Goal: Check status: Check status

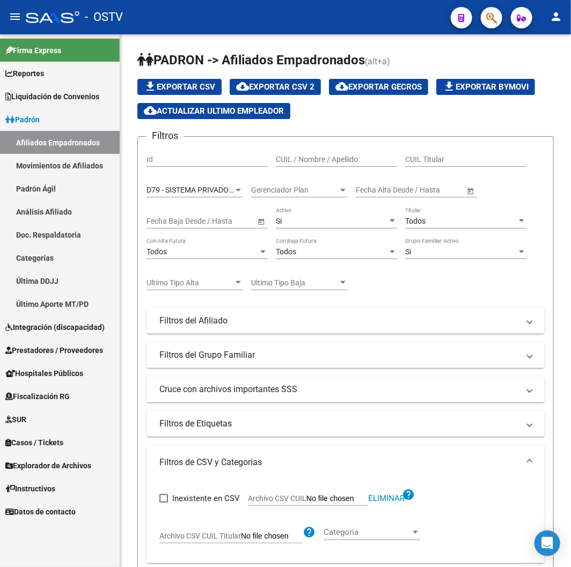
click at [491, 19] on icon "button" at bounding box center [491, 18] width 11 height 12
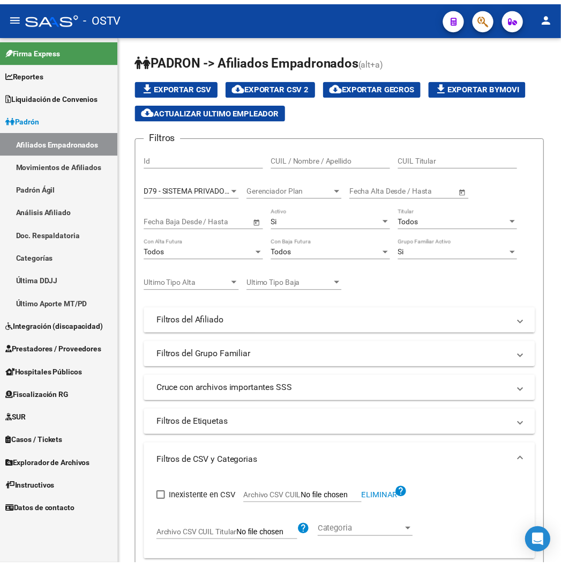
scroll to position [0, 270]
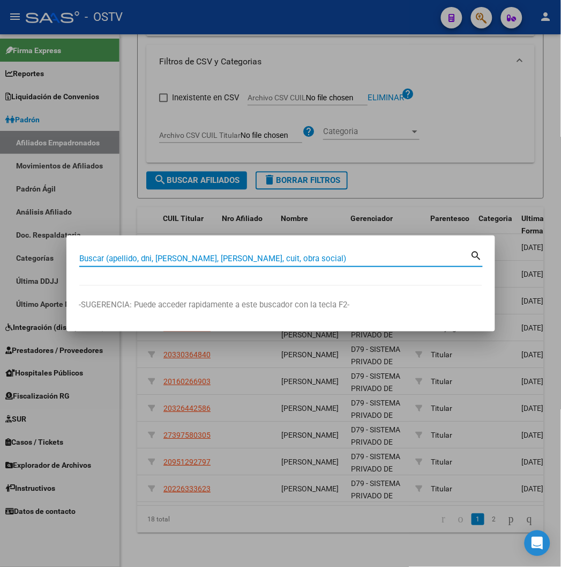
paste input "33593804"
type input "33593804"
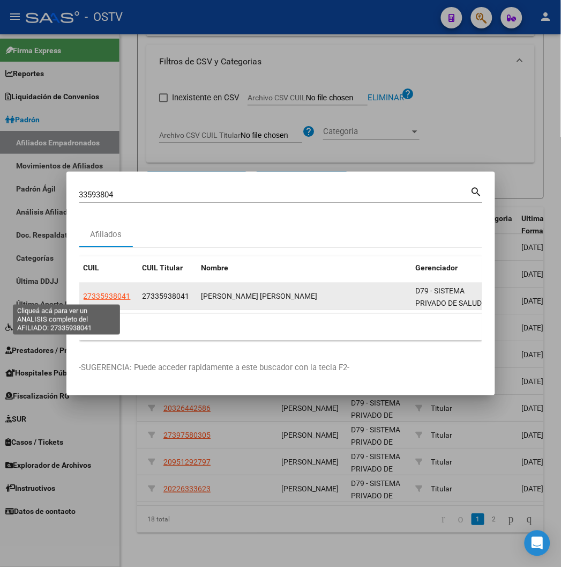
click at [84, 299] on span "27335938041" at bounding box center [107, 296] width 47 height 9
type textarea "27335938041"
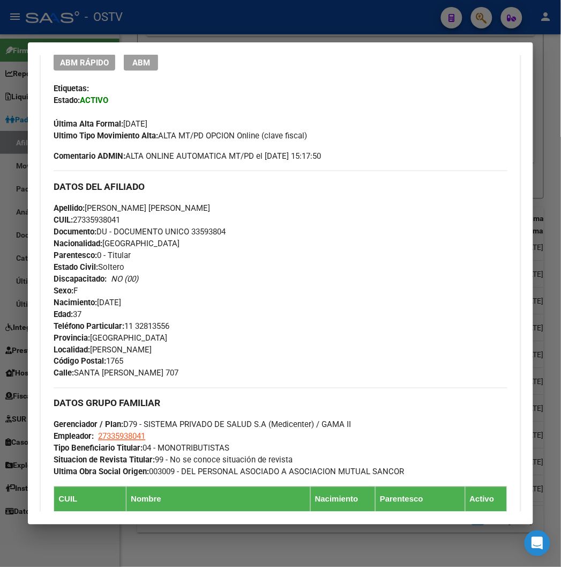
scroll to position [502, 0]
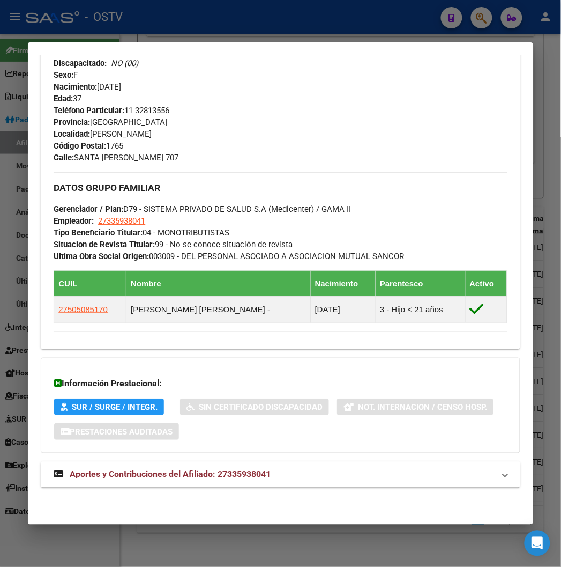
click at [169, 470] on span "Aportes y Contribuciones del Afiliado: 27335938041" at bounding box center [170, 474] width 201 height 10
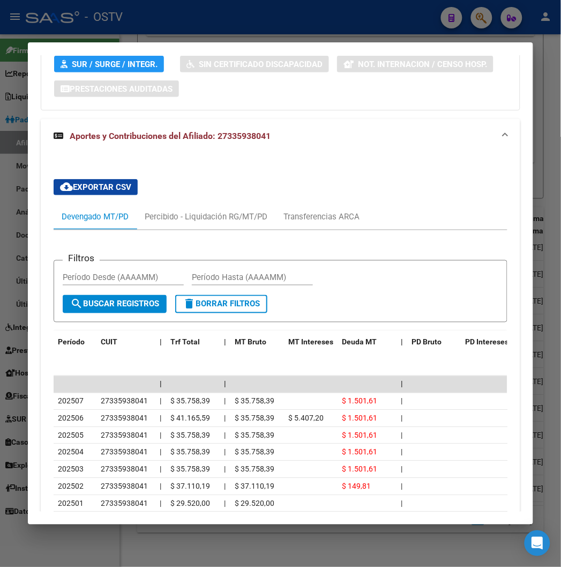
scroll to position [893, 0]
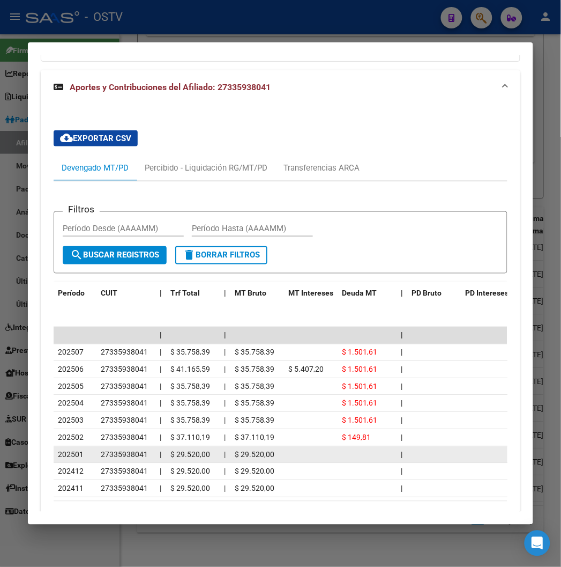
drag, startPoint x: 196, startPoint y: 449, endPoint x: 178, endPoint y: 431, distance: 25.4
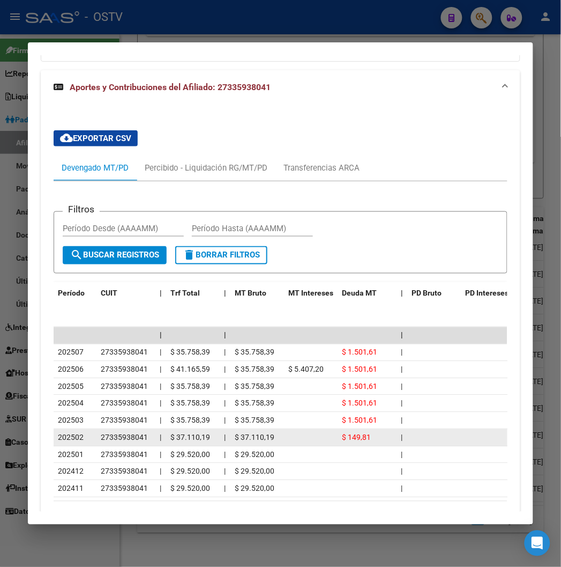
click at [195, 449] on div "$ 29.520,00" at bounding box center [193, 455] width 45 height 12
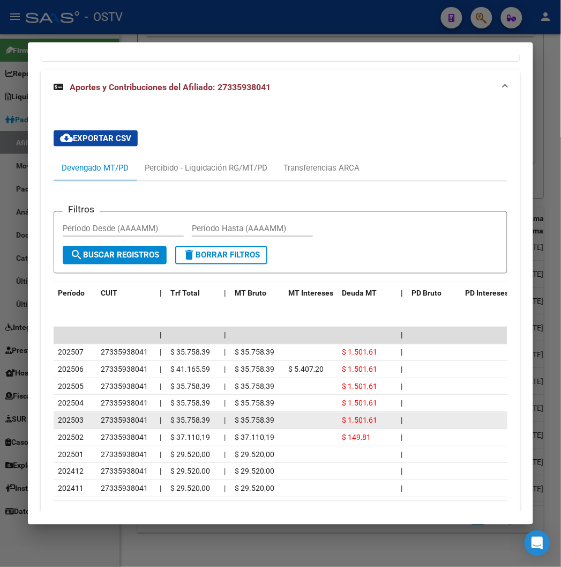
click at [171, 418] on span "$ 35.758,39" at bounding box center [191, 420] width 40 height 9
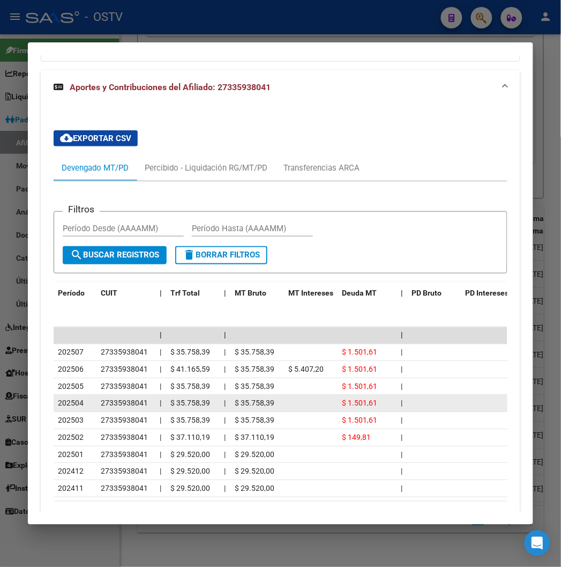
click at [171, 401] on span "$ 35.758,39" at bounding box center [191, 403] width 40 height 9
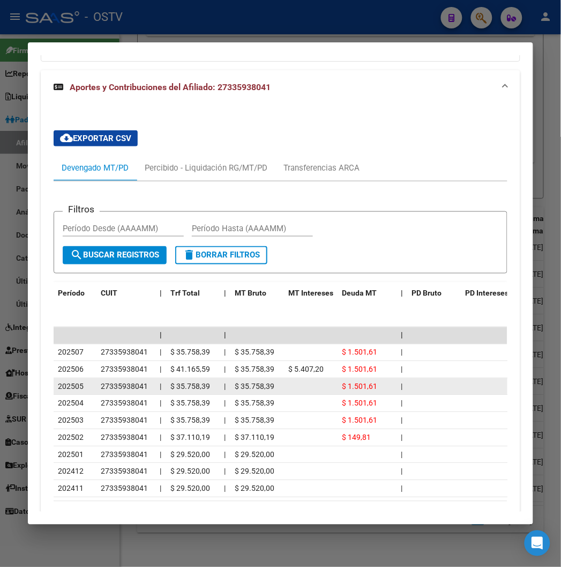
click at [156, 389] on datatable-body-cell "|" at bounding box center [161, 387] width 11 height 17
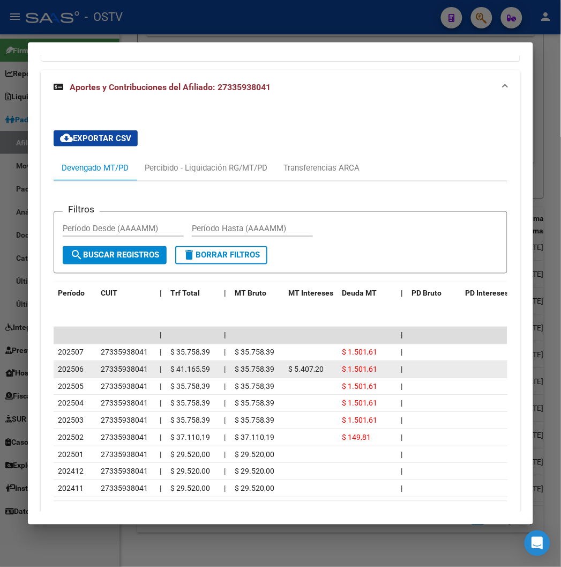
click at [135, 366] on div "27335938041" at bounding box center [126, 370] width 50 height 12
